Goal: Transaction & Acquisition: Book appointment/travel/reservation

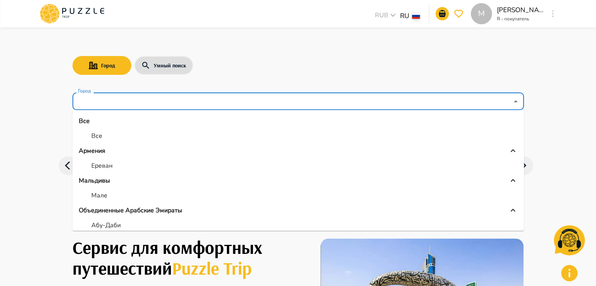
click at [188, 106] on input "Город" at bounding box center [292, 101] width 432 height 15
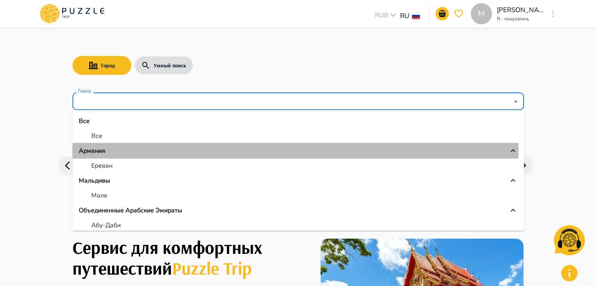
click at [116, 153] on div "Армения" at bounding box center [298, 150] width 439 height 9
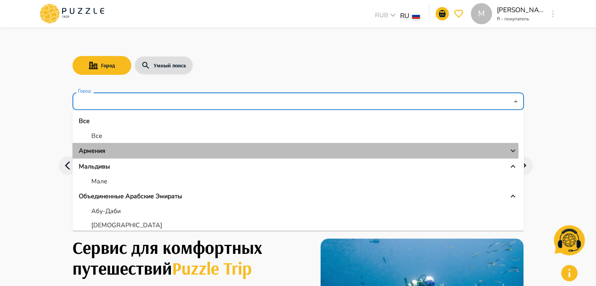
click at [116, 153] on div "Армения" at bounding box center [298, 150] width 439 height 9
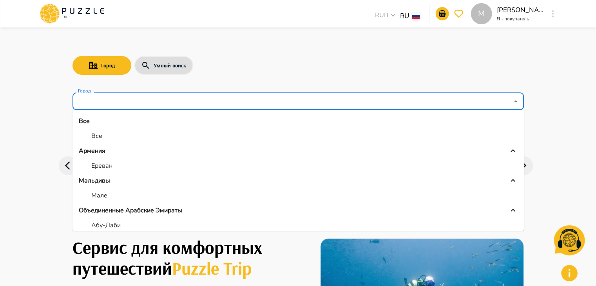
click at [119, 168] on li "Ереван" at bounding box center [297, 166] width 451 height 14
type input "******"
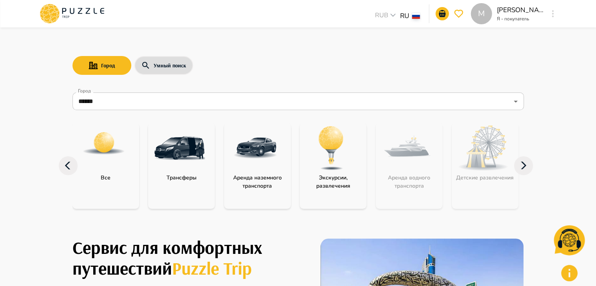
click at [324, 153] on img "category-activity" at bounding box center [330, 148] width 51 height 51
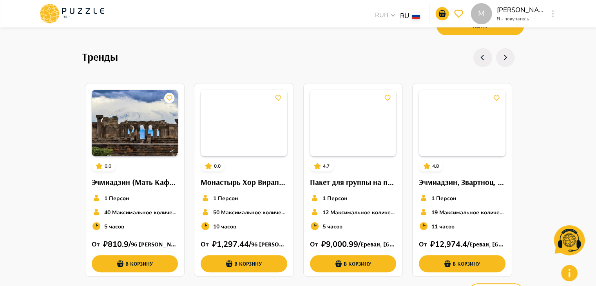
scroll to position [250, 0]
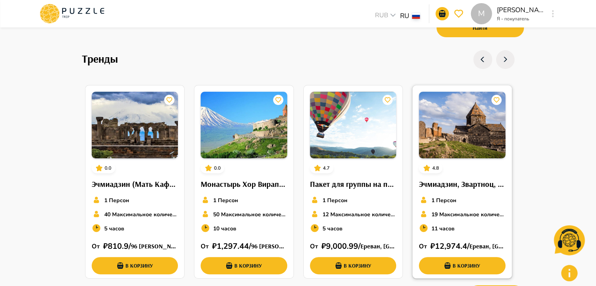
click at [476, 141] on img at bounding box center [462, 125] width 87 height 67
click at [139, 127] on img at bounding box center [135, 125] width 87 height 67
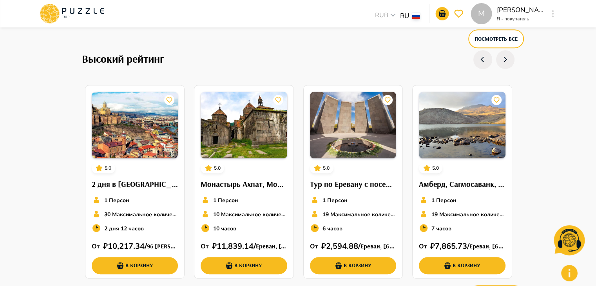
scroll to position [505, 0]
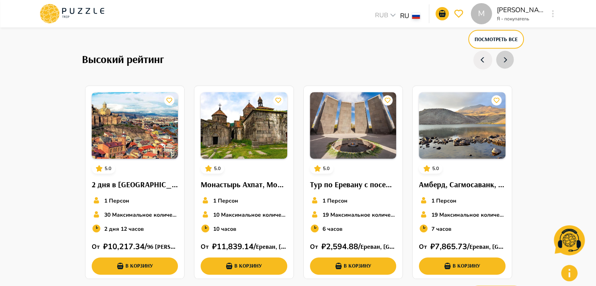
click at [510, 62] on icon "button" at bounding box center [505, 60] width 12 height 19
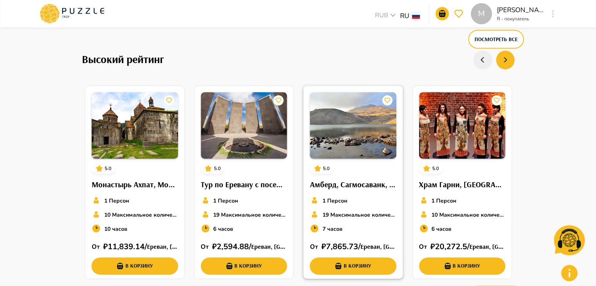
click at [359, 143] on img at bounding box center [353, 125] width 87 height 67
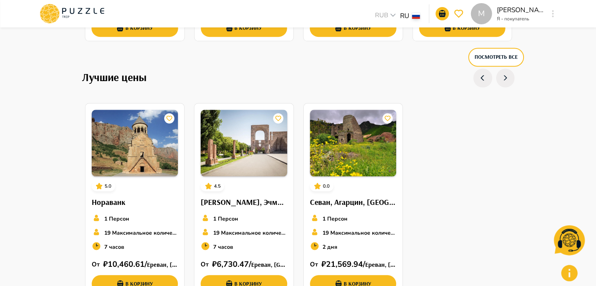
scroll to position [751, 0]
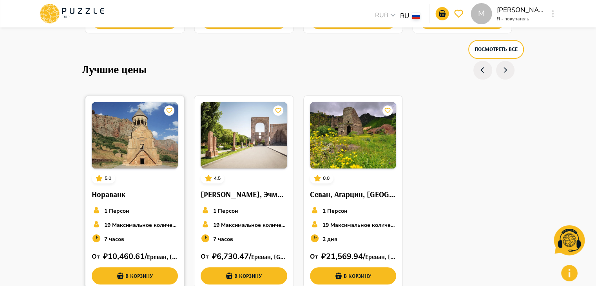
click at [157, 150] on img at bounding box center [135, 135] width 87 height 67
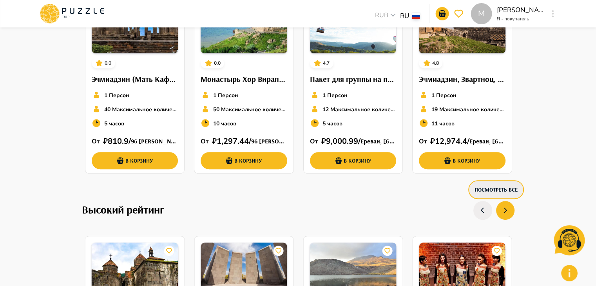
scroll to position [356, 0]
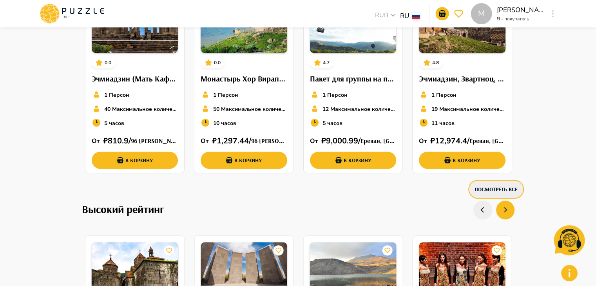
click at [507, 192] on button "Посмотреть все" at bounding box center [496, 189] width 56 height 19
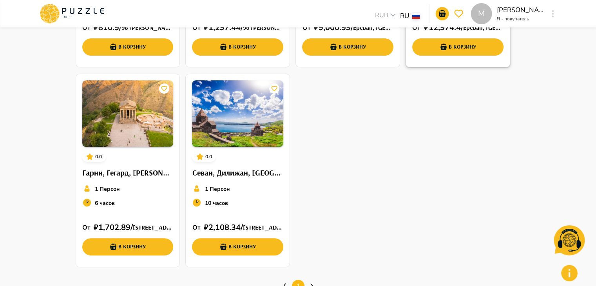
scroll to position [213, 0]
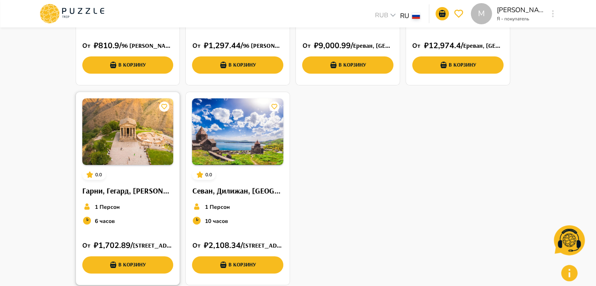
click at [149, 143] on img at bounding box center [127, 131] width 91 height 67
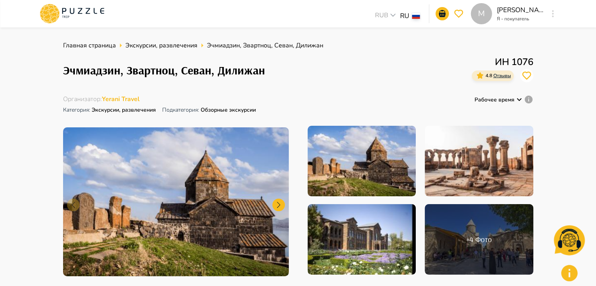
click at [164, 229] on img at bounding box center [176, 201] width 226 height 149
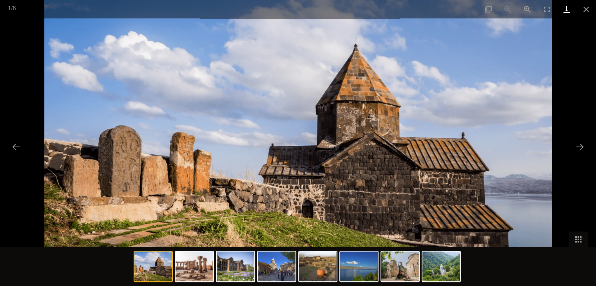
click at [565, 11] on link "Download" at bounding box center [566, 9] width 20 height 18
click at [384, 188] on img at bounding box center [297, 143] width 507 height 286
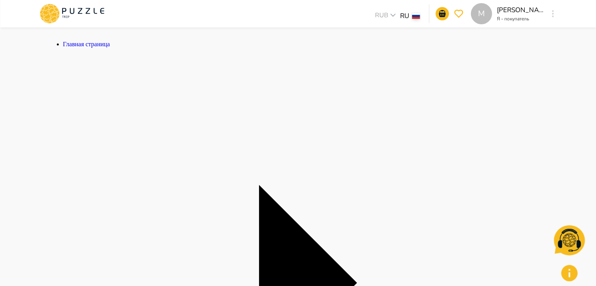
scroll to position [30, 0]
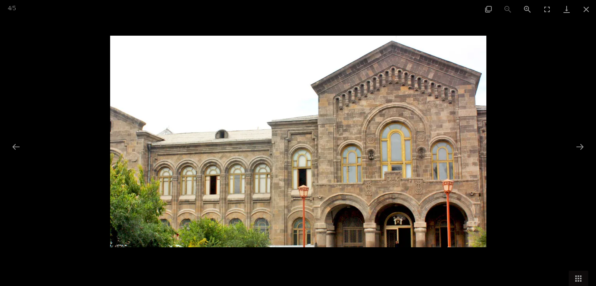
click at [533, 160] on div at bounding box center [298, 143] width 596 height 286
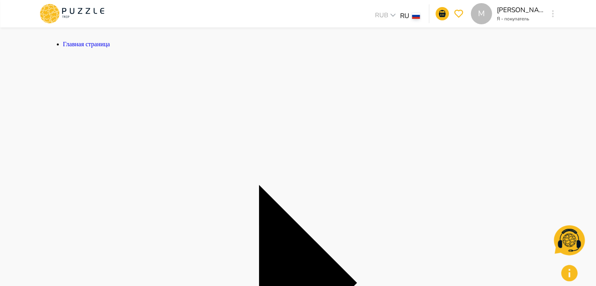
scroll to position [60, 0]
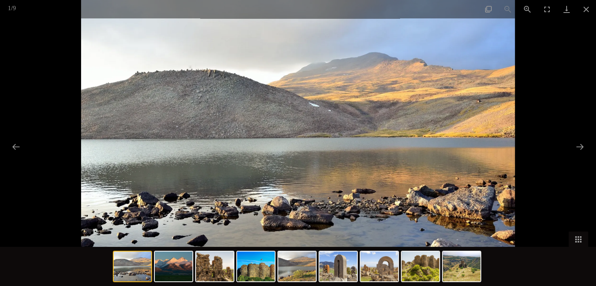
click at [379, 143] on img at bounding box center [297, 143] width 433 height 286
click at [287, 127] on img at bounding box center [297, 143] width 433 height 286
click at [582, 10] on button "Close gallery" at bounding box center [586, 9] width 20 height 18
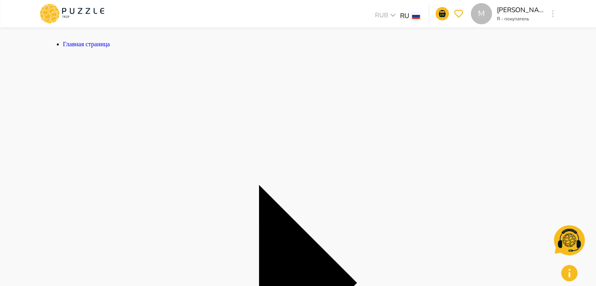
scroll to position [56, 0]
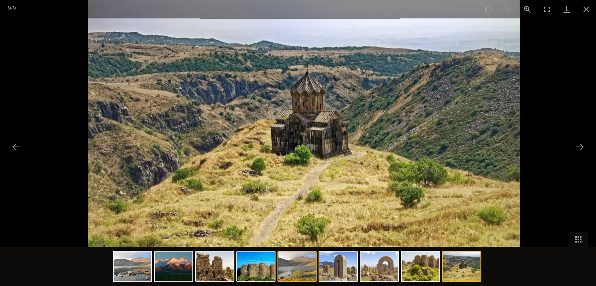
click at [292, 271] on img at bounding box center [297, 266] width 38 height 30
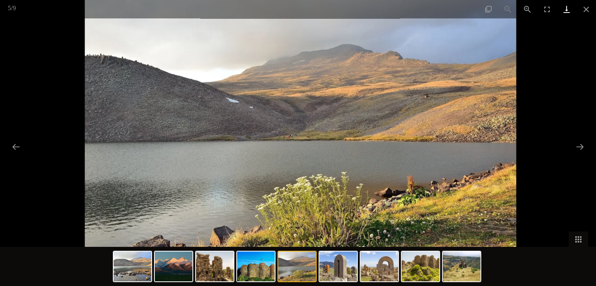
click at [569, 7] on link "Download" at bounding box center [566, 9] width 20 height 18
click at [535, 103] on img at bounding box center [298, 143] width 508 height 286
click at [588, 5] on button "Close gallery" at bounding box center [586, 9] width 20 height 18
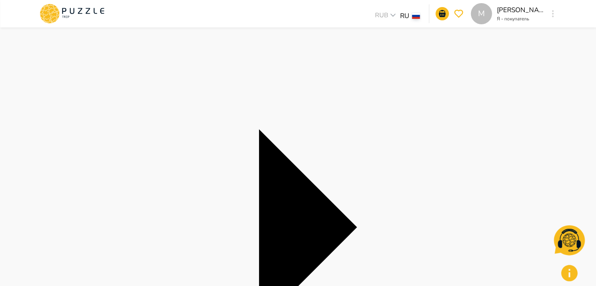
scroll to position [0, 0]
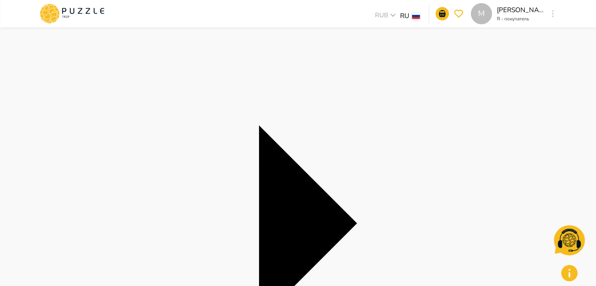
scroll to position [59, 0]
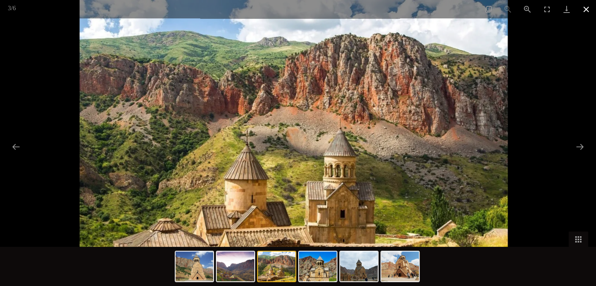
click at [589, 11] on button "Close gallery" at bounding box center [586, 9] width 20 height 18
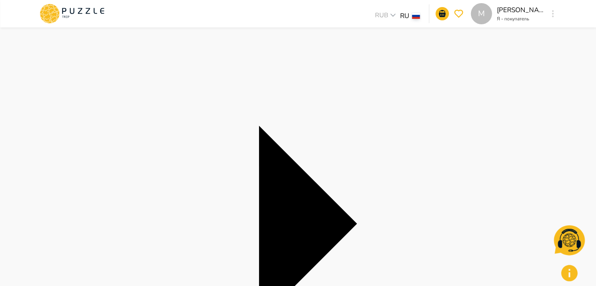
scroll to position [0, 0]
